Goal: Task Accomplishment & Management: Complete application form

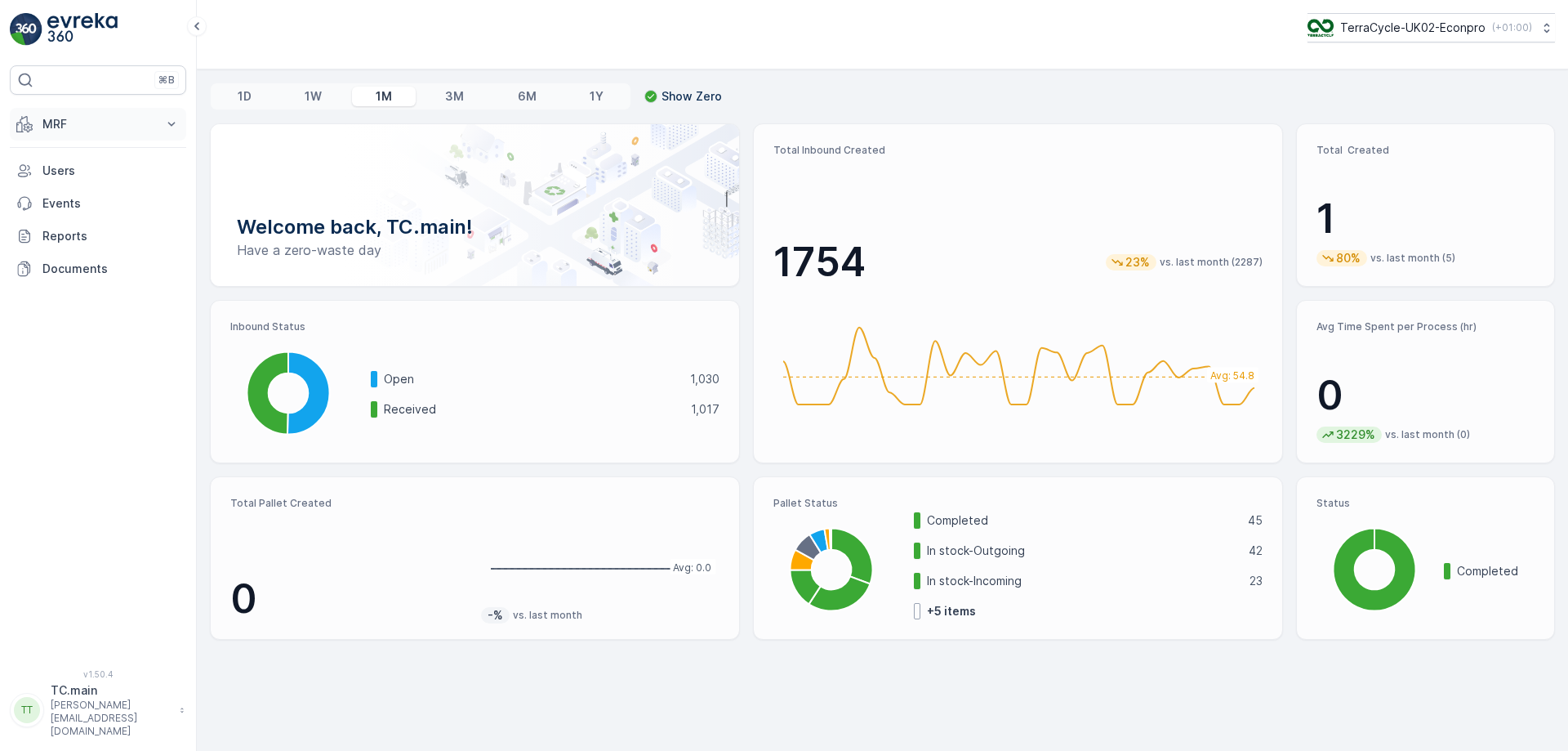
click at [57, 124] on p "MRF" at bounding box center [98, 125] width 111 height 17
click at [82, 243] on p "Outbound" at bounding box center [69, 244] width 55 height 17
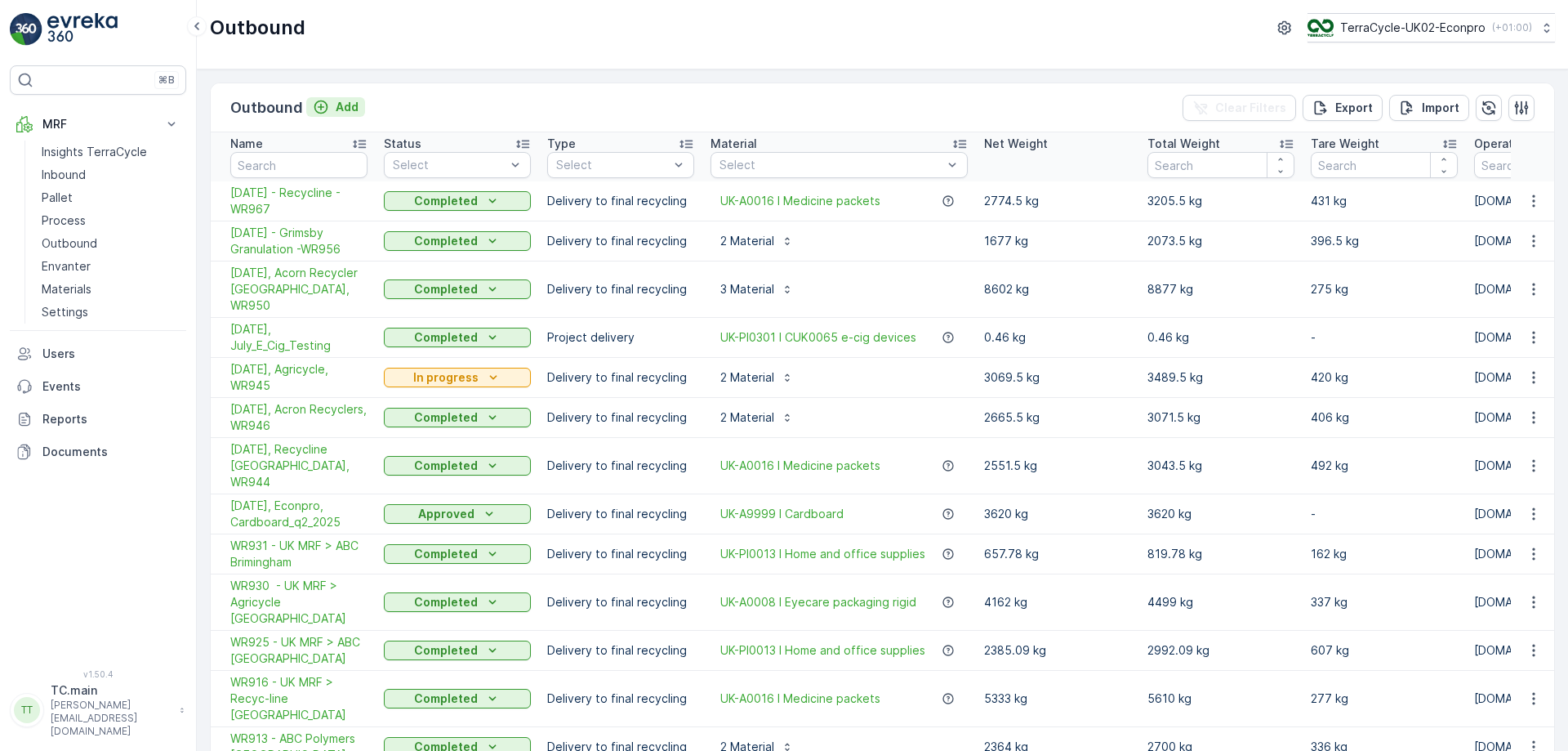
click at [343, 102] on p "Add" at bounding box center [346, 107] width 23 height 17
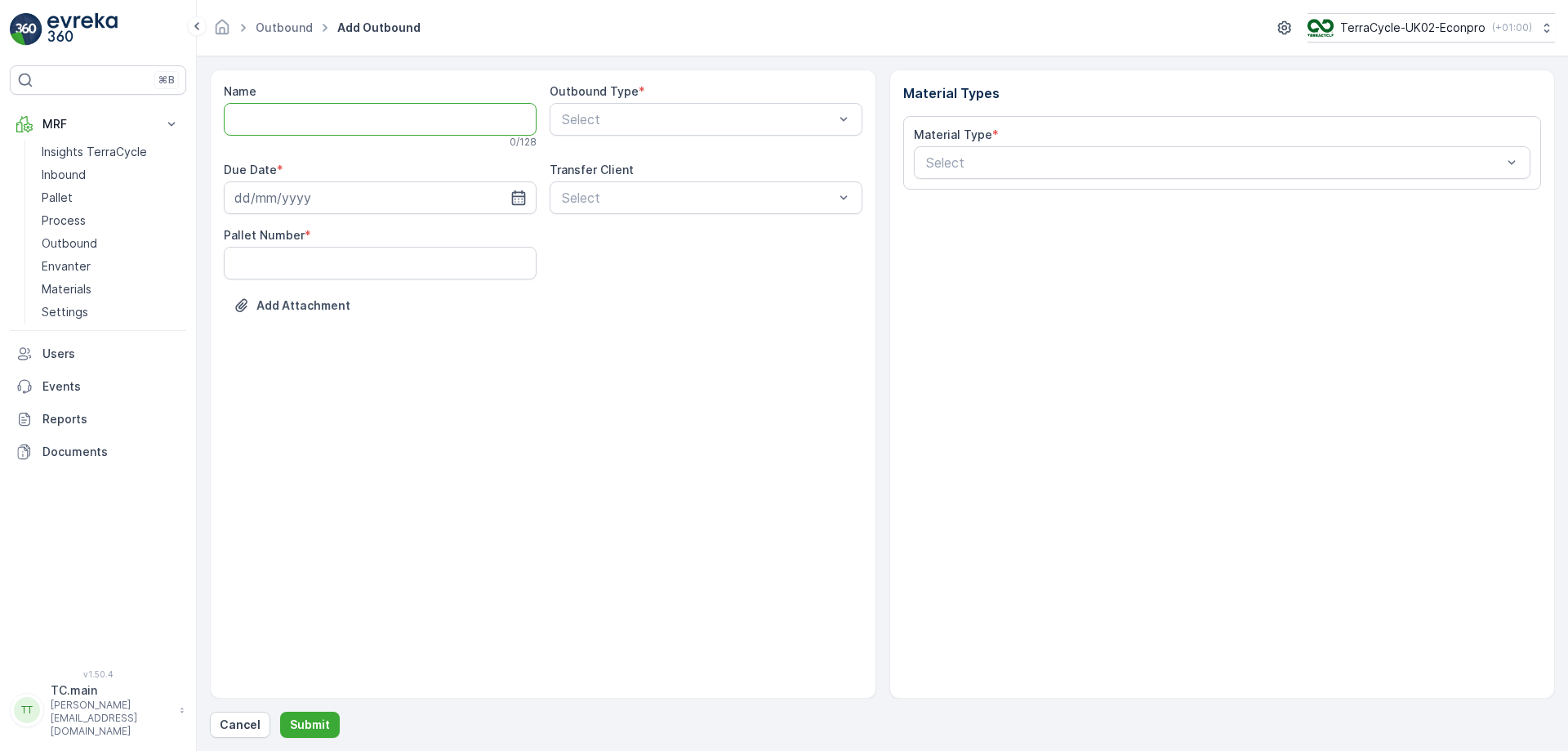
click at [360, 116] on input "Name" at bounding box center [380, 118] width 313 height 32
type input "[DATE] - Plaxtil - WR978"
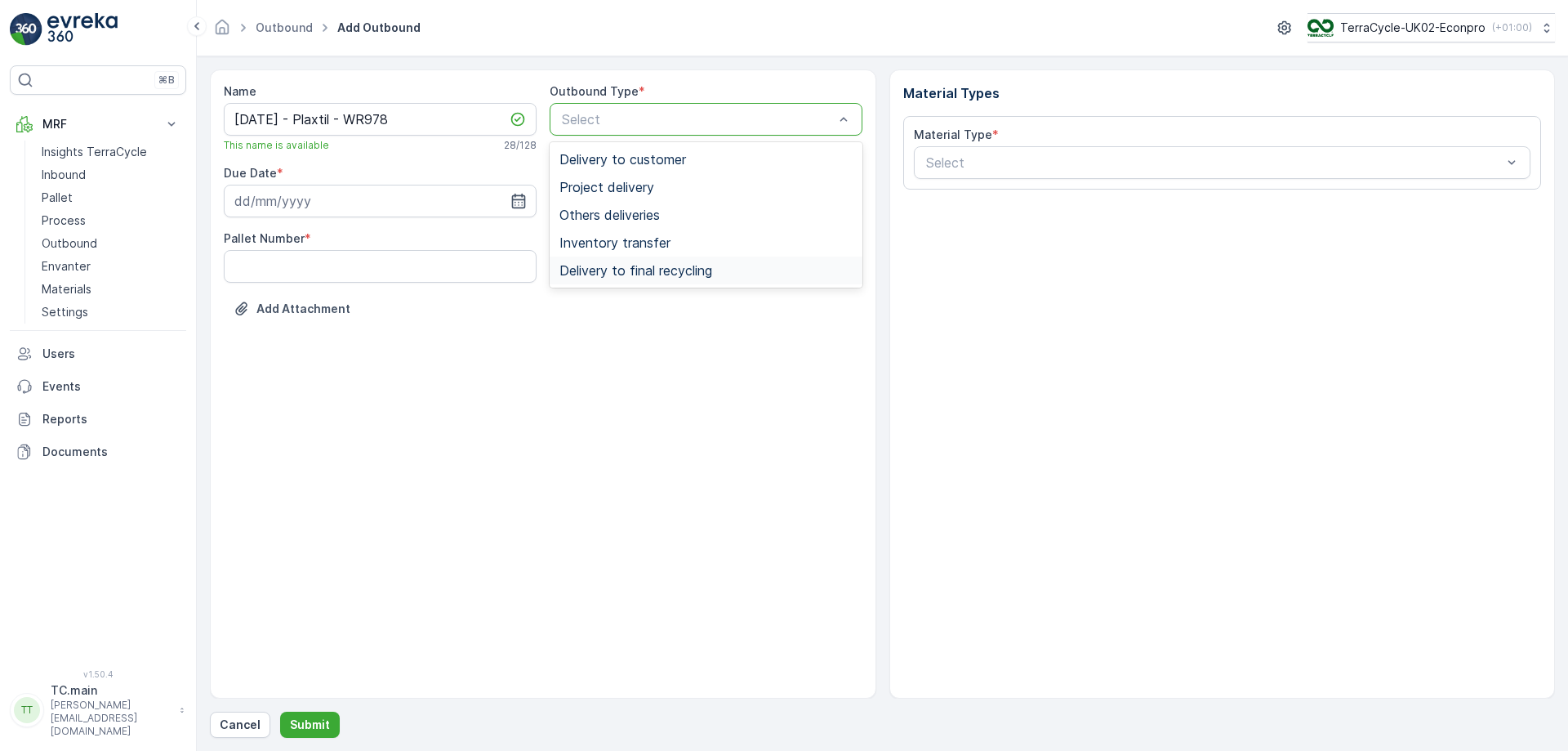
click at [709, 268] on span "Delivery to final recycling" at bounding box center [635, 271] width 152 height 15
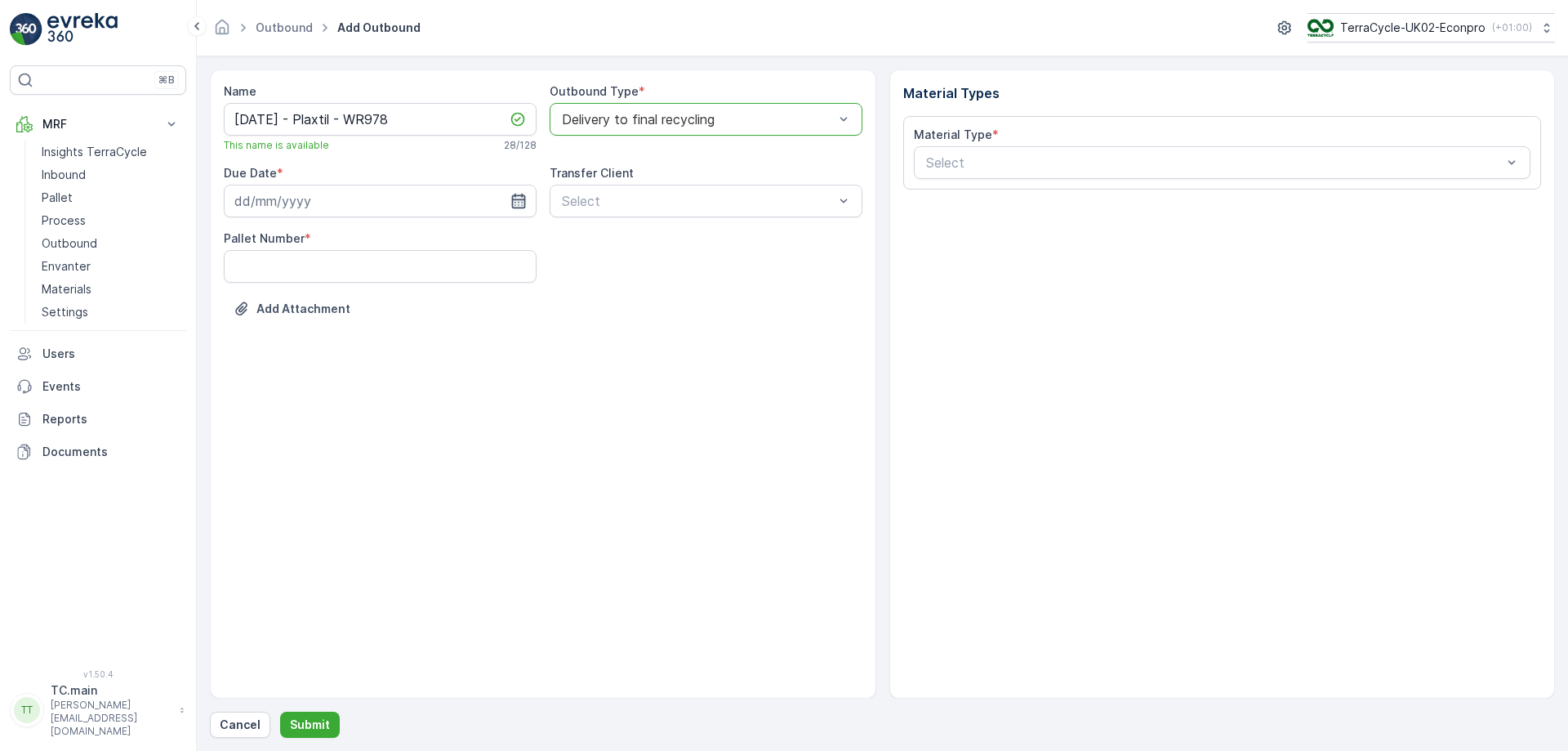
click at [523, 194] on icon "button" at bounding box center [519, 201] width 17 height 17
click at [365, 398] on div "25" at bounding box center [368, 403] width 26 height 26
type input "[DATE]"
click at [290, 272] on Number "Pallet Number" at bounding box center [380, 266] width 313 height 32
type Number "22"
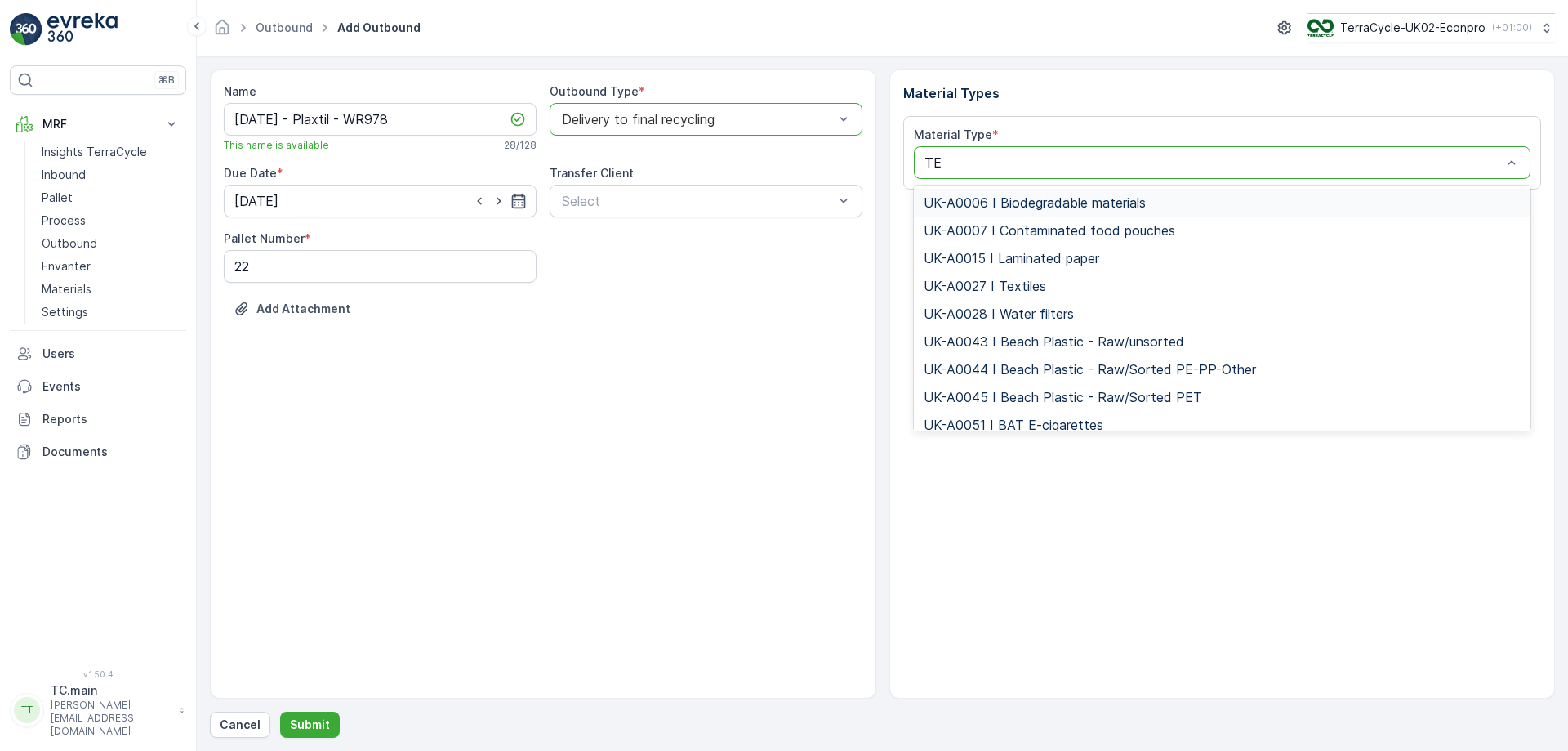
type input "TEX"
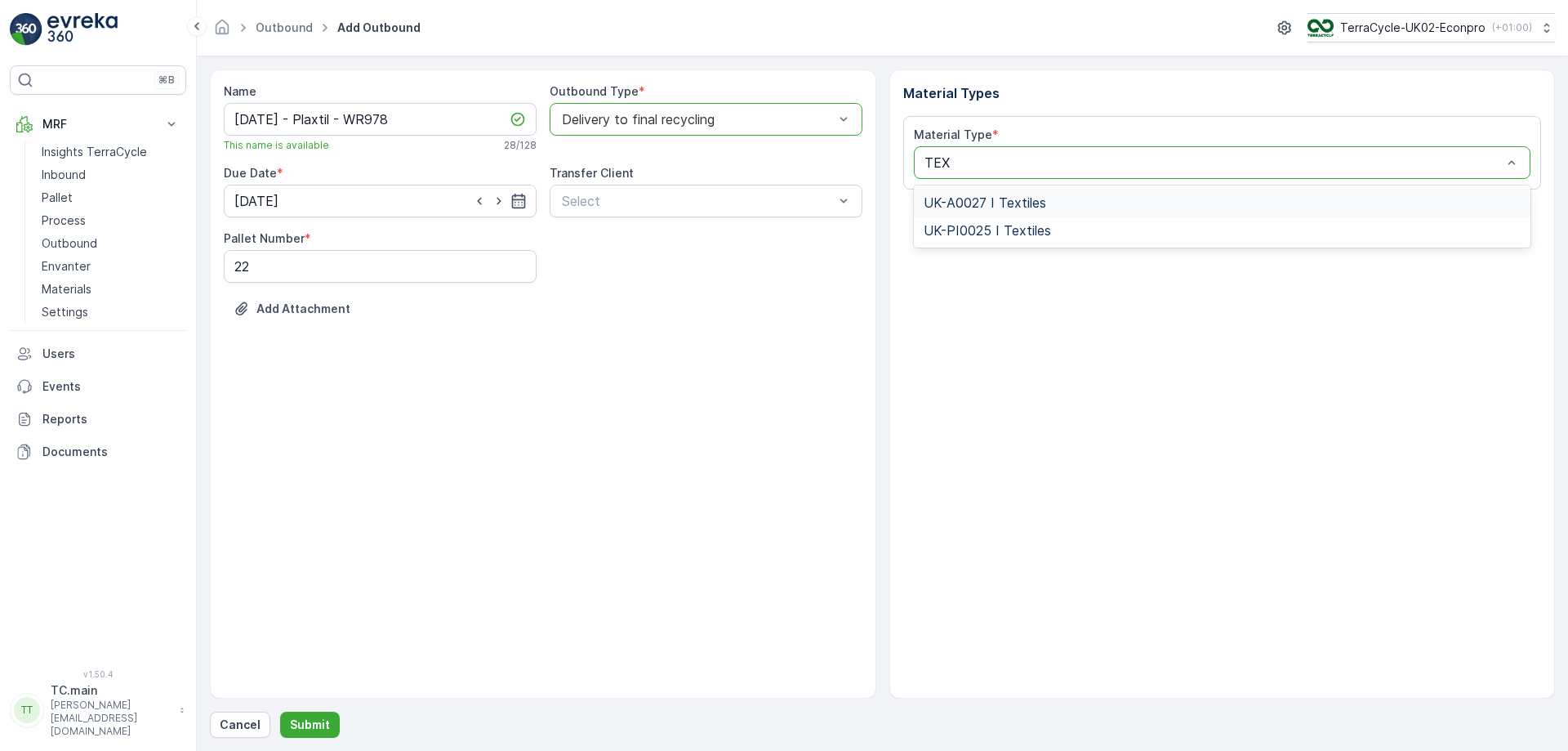
click at [1062, 205] on div "UK-A0027 I Textiles" at bounding box center [1222, 202] width 597 height 15
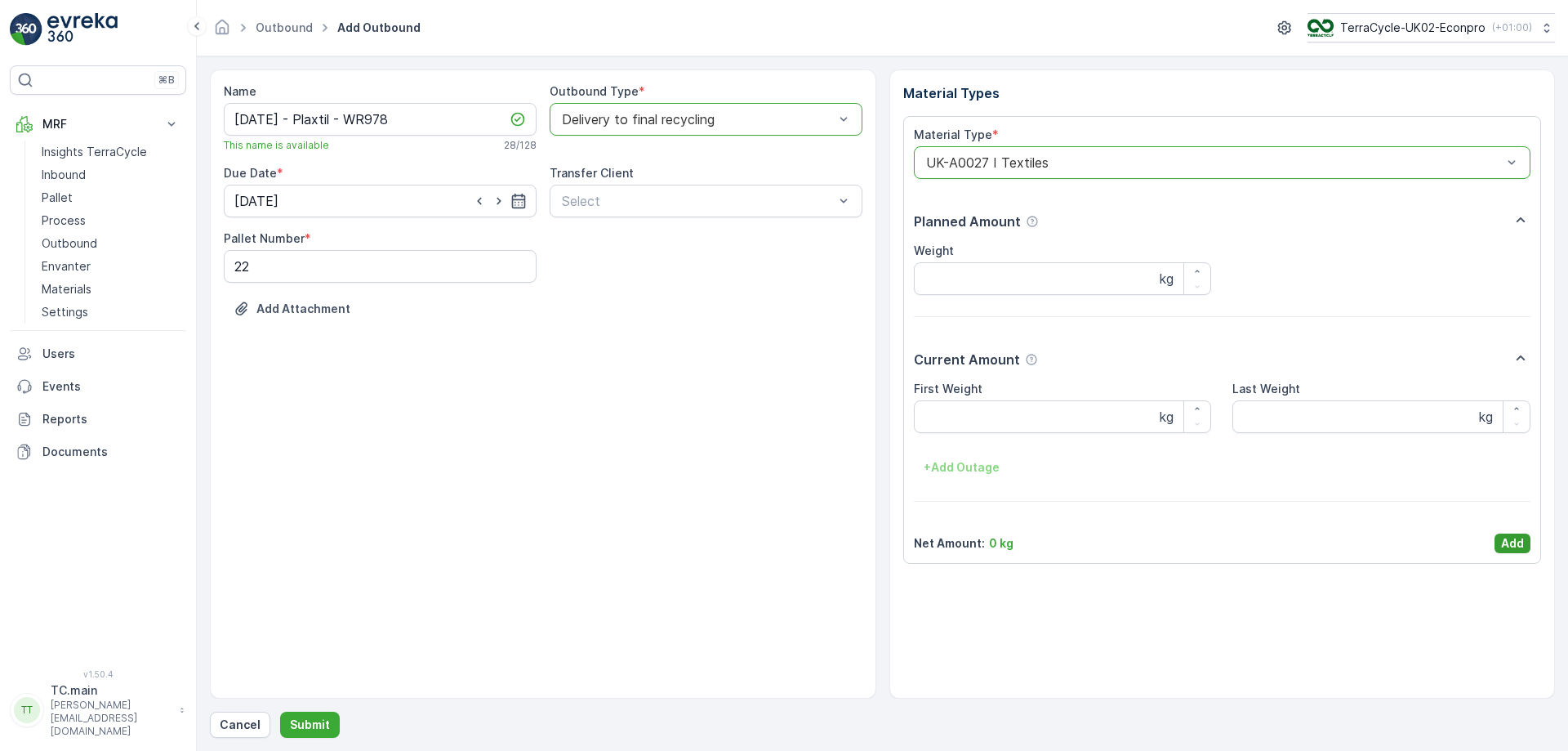
click at [1509, 548] on p "Add" at bounding box center [1512, 543] width 23 height 17
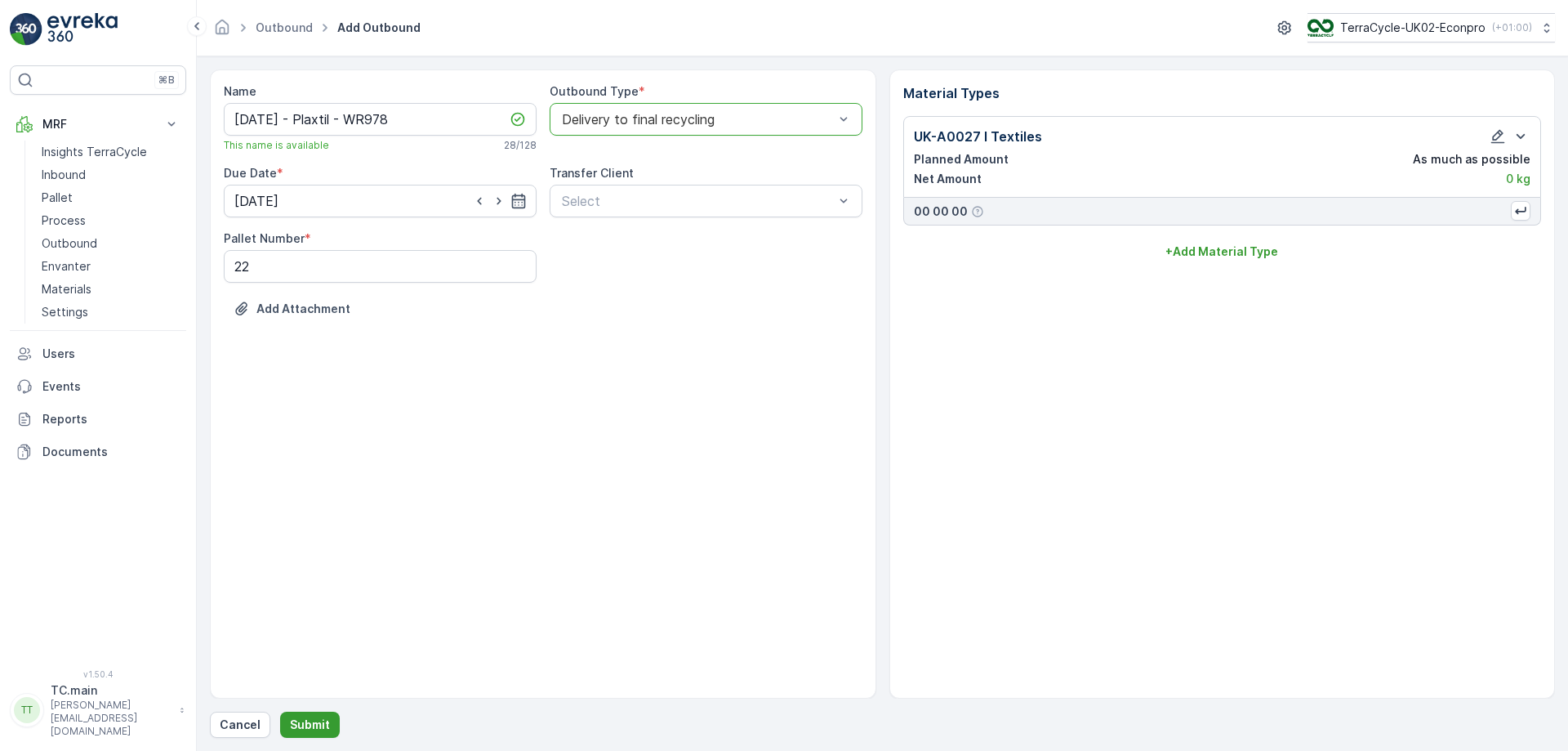
click at [299, 729] on p "Submit" at bounding box center [309, 724] width 40 height 17
